Goal: Task Accomplishment & Management: Use online tool/utility

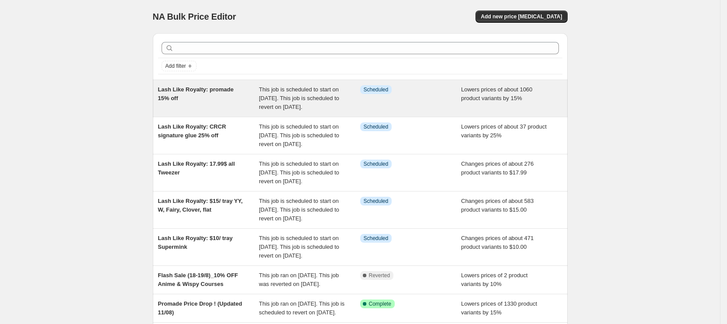
click at [317, 111] on div "This job is scheduled to start on [DATE]. This job is scheduled to revert on [D…" at bounding box center [309, 98] width 101 height 26
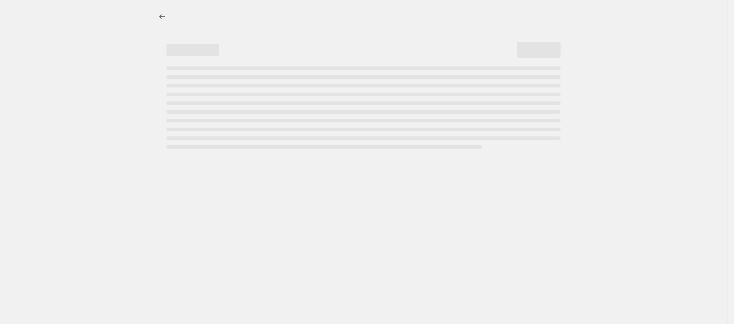
select select "percentage"
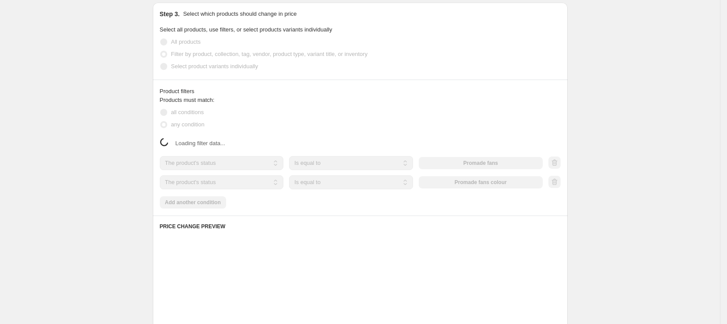
select select "product_type"
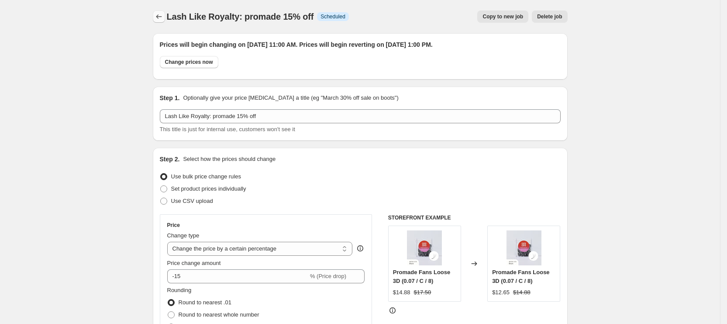
click at [165, 11] on button "Price change jobs" at bounding box center [159, 16] width 12 height 12
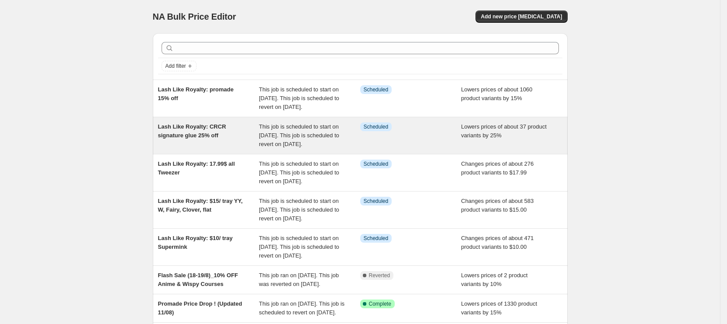
click at [272, 147] on div "This job is scheduled to start on August 21, 2025. This job is scheduled to rev…" at bounding box center [309, 135] width 101 height 26
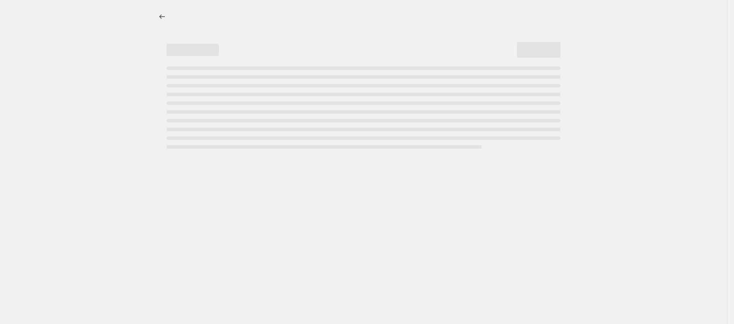
select select "percentage"
select select "collection"
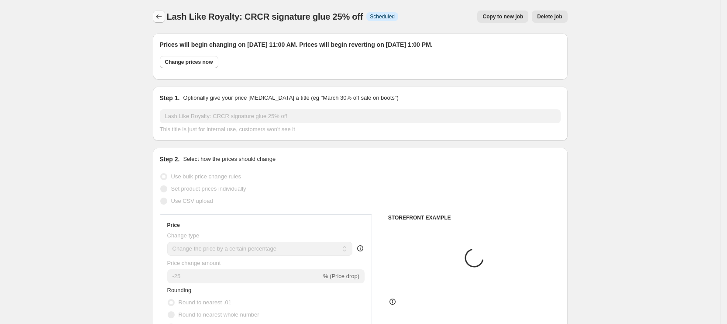
click at [158, 16] on icon "Price change jobs" at bounding box center [159, 16] width 9 height 9
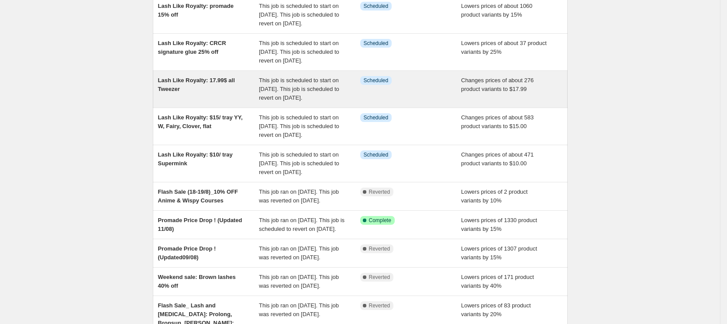
scroll to position [131, 0]
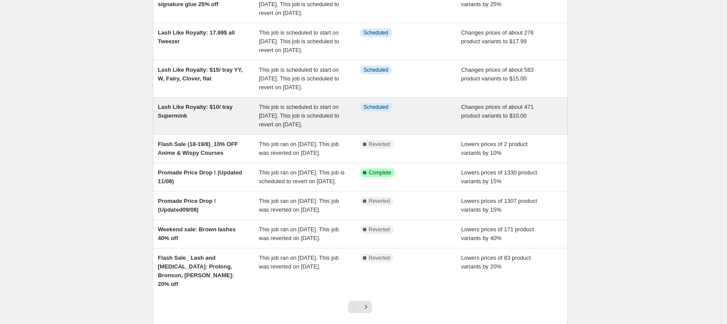
click at [238, 129] on div "Lash Like Royalty: $10/ tray Supermink" at bounding box center [208, 116] width 101 height 26
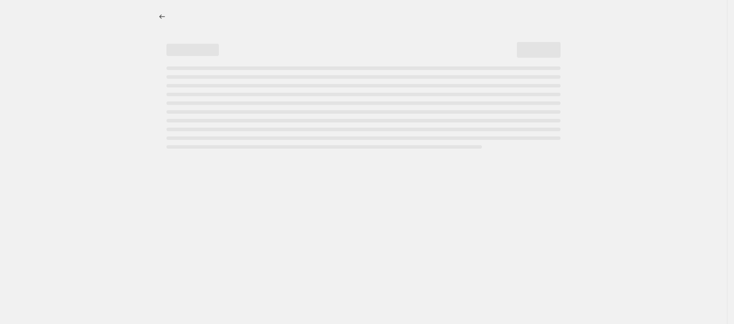
select select "collection"
select select "not_equal"
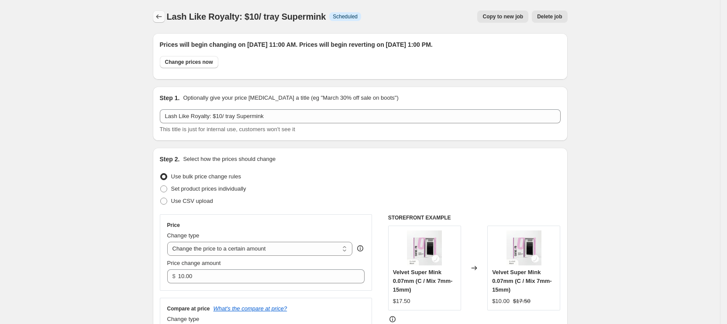
click at [163, 13] on icon "Price change jobs" at bounding box center [159, 16] width 9 height 9
